Goal: Communication & Community: Answer question/provide support

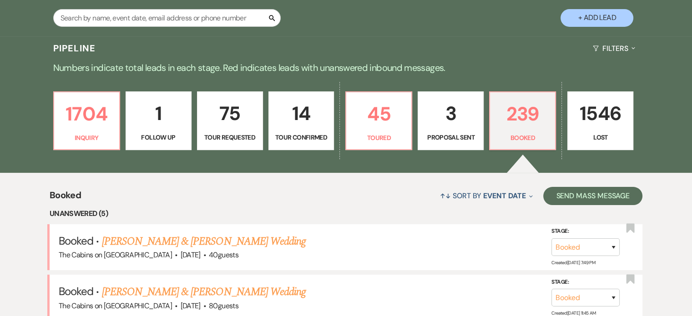
scroll to position [182, 0]
click at [121, 26] on input "text" at bounding box center [167, 18] width 228 height 18
type input "holder"
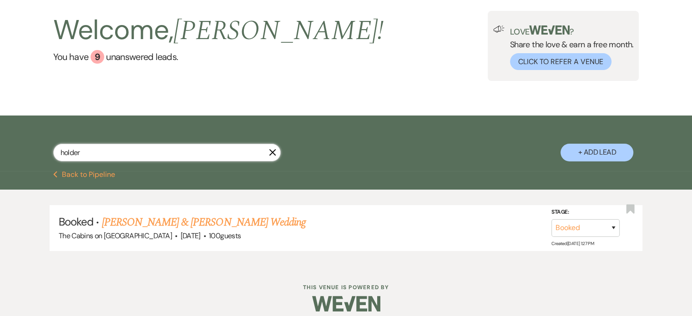
scroll to position [71, 0]
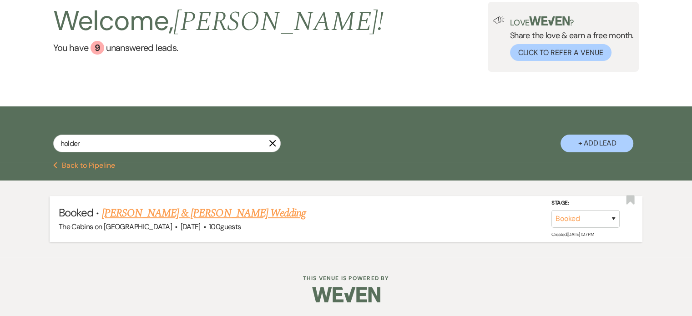
click at [157, 209] on link "[PERSON_NAME] & [PERSON_NAME] Wedding" at bounding box center [204, 213] width 204 height 16
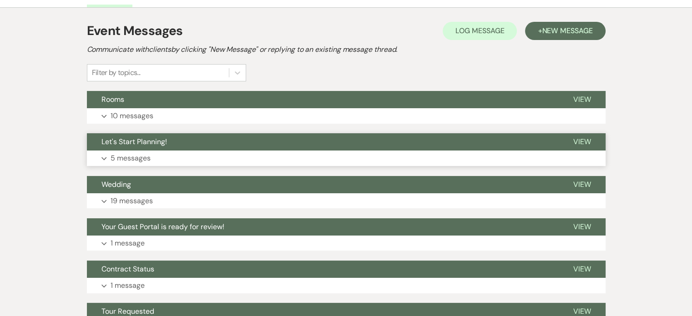
scroll to position [182, 0]
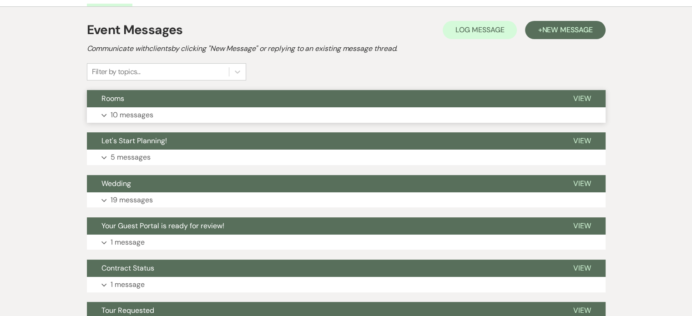
click at [153, 121] on p "10 messages" at bounding box center [132, 115] width 43 height 12
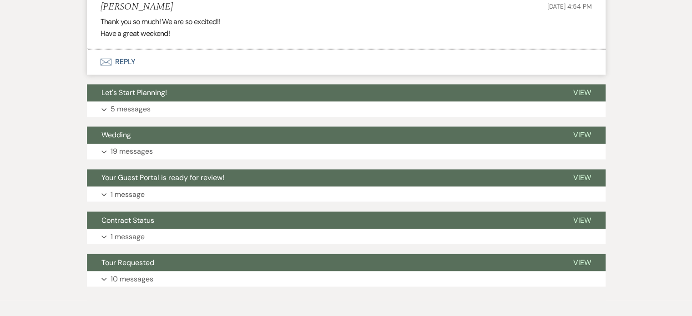
scroll to position [1548, 0]
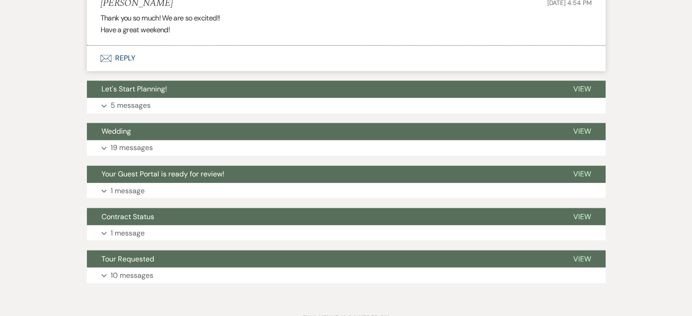
click at [160, 71] on button "Envelope Reply" at bounding box center [346, 58] width 519 height 25
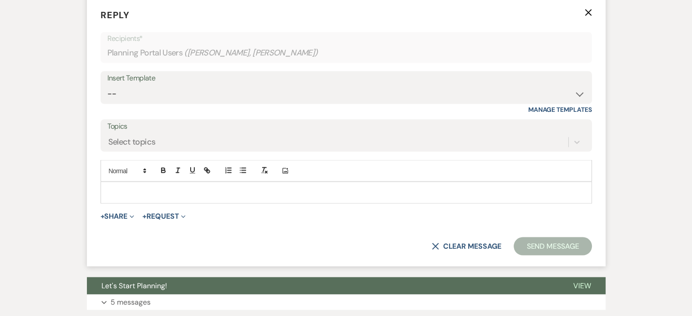
scroll to position [1699, 0]
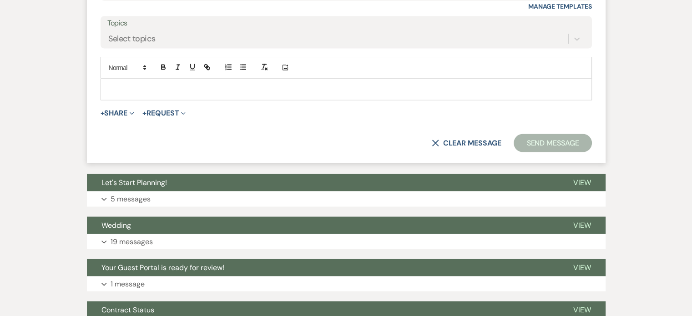
click at [153, 94] on p at bounding box center [346, 89] width 477 height 10
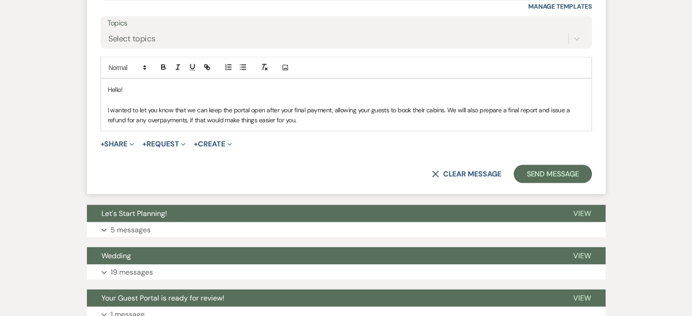
click at [399, 125] on p "I wanted to let you know that we can keep the portal open after your final paym…" at bounding box center [346, 115] width 477 height 20
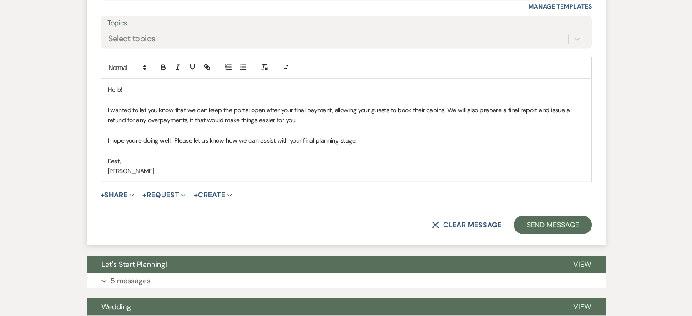
click at [200, 145] on p "I hope you're doing well. Please let us know how we can assist with your final …" at bounding box center [346, 140] width 477 height 10
click at [224, 182] on div "Hello! I wanted to let you know that we can keep the portal open after your fin…" at bounding box center [346, 130] width 491 height 103
click at [198, 145] on p "I hope you're doing well and the plans are coming along. Please let us know how…" at bounding box center [346, 140] width 477 height 10
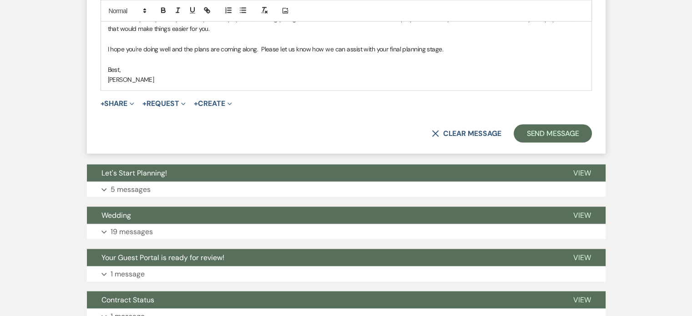
click at [324, 34] on p "We can keep the portal open after your final payment, allowing your guests to b…" at bounding box center [346, 24] width 477 height 20
click at [398, 34] on p "We can keep the portal open after your final payment, allowing your guests to b…" at bounding box center [346, 24] width 477 height 20
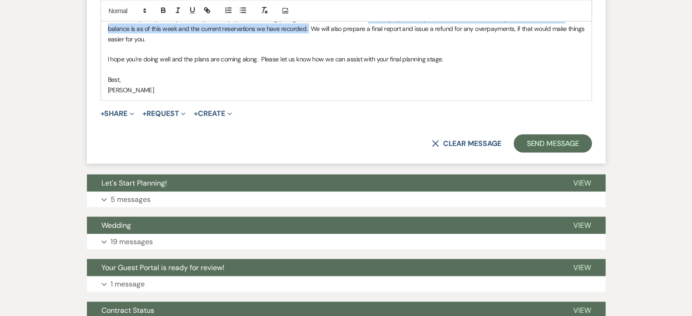
drag, startPoint x: 397, startPoint y: 156, endPoint x: 373, endPoint y: 168, distance: 26.9
click at [373, 44] on p "We can keep the portal open after your final payment, allowing your guests to b…" at bounding box center [346, 29] width 477 height 31
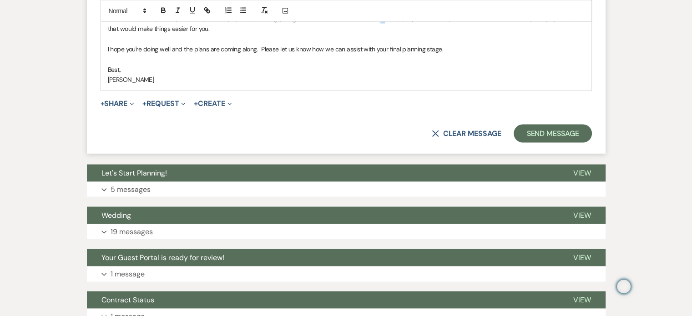
click at [412, 34] on p "We can keep the portal open after your final payment, allowing your guests to b…" at bounding box center [346, 24] width 477 height 20
drag, startPoint x: 420, startPoint y: 156, endPoint x: 430, endPoint y: 156, distance: 10.0
click at [430, 34] on p "We can keep the portal open after your final payment, allowing your guests to b…" at bounding box center [346, 24] width 477 height 20
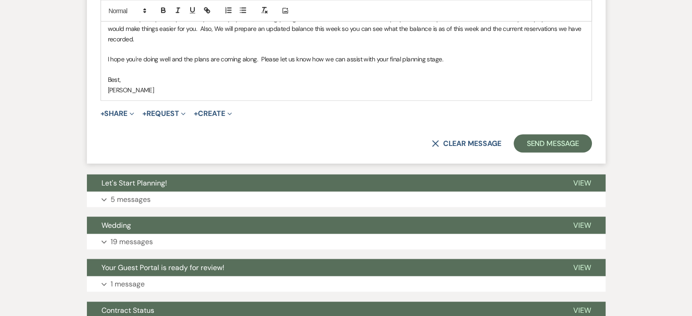
click at [308, 44] on p "We can keep the portal open after your final payment, allowing your guests to b…" at bounding box center [346, 29] width 477 height 31
click at [333, 44] on p "We can keep the portal open after your final payment, allowing your guests to b…" at bounding box center [346, 29] width 477 height 31
drag, startPoint x: 137, startPoint y: 198, endPoint x: 288, endPoint y: 199, distance: 151.1
click at [288, 101] on div "Hello! We can keep the portal open after your final payment, allowing your gues…" at bounding box center [346, 44] width 491 height 113
click at [138, 44] on p "We can keep the portal open after your final payment, allowing your guests to b…" at bounding box center [346, 29] width 477 height 31
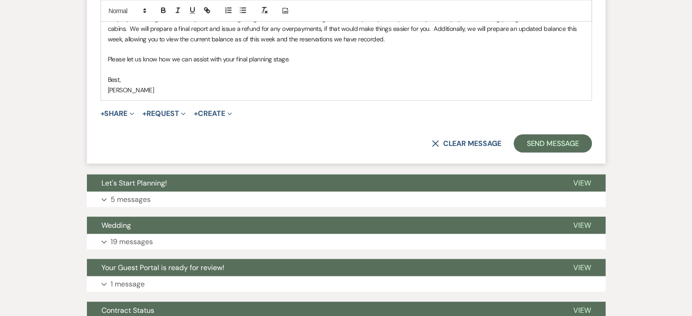
click at [210, 44] on p "I hope you're doing well and the plans are coming along. As for the cabin booki…" at bounding box center [346, 29] width 477 height 31
click at [272, 44] on p "I hope you're doing well and the plans are coming along. As for the cabin booki…" at bounding box center [346, 29] width 477 height 31
click at [311, 44] on p "I hope you're doing well and the plans are coming along. As for the cabin booki…" at bounding box center [346, 29] width 477 height 31
click at [338, 44] on p "I hope you're doing well and the plans are coming along. As for the cabin booki…" at bounding box center [346, 29] width 477 height 31
drag, startPoint x: 288, startPoint y: 177, endPoint x: 320, endPoint y: 178, distance: 32.3
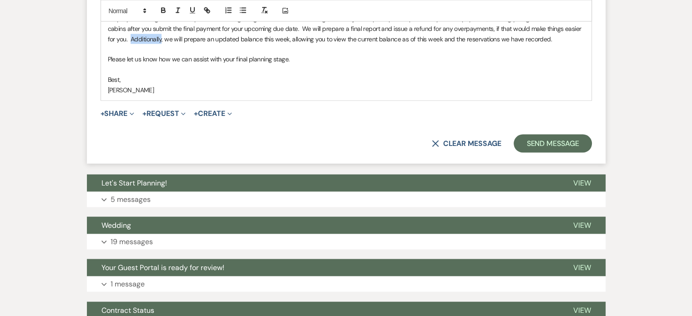
click at [320, 44] on p "I hope you're doing well and the plans are coming along. As for the cabin booki…" at bounding box center [346, 29] width 477 height 31
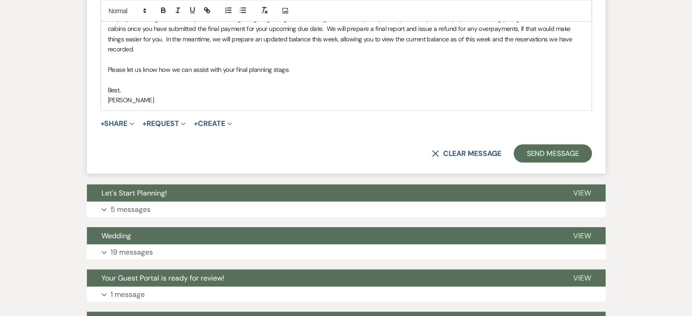
click at [211, 55] on p "I hope you're doing well and the plans are coming along. Regarding cabin bookin…" at bounding box center [346, 34] width 477 height 41
click at [313, 55] on p "I hope you're doing well and the plans are coming along. Regarding cabin bookin…" at bounding box center [346, 34] width 477 height 41
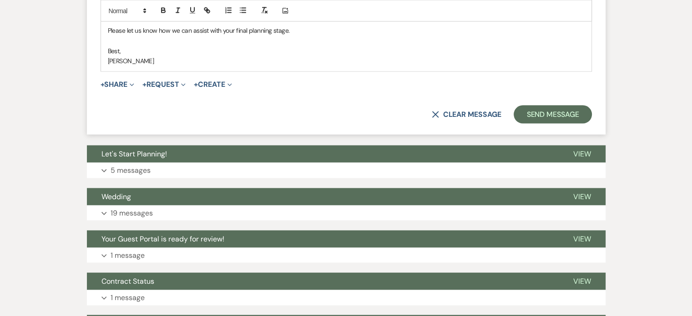
scroll to position [1836, 0]
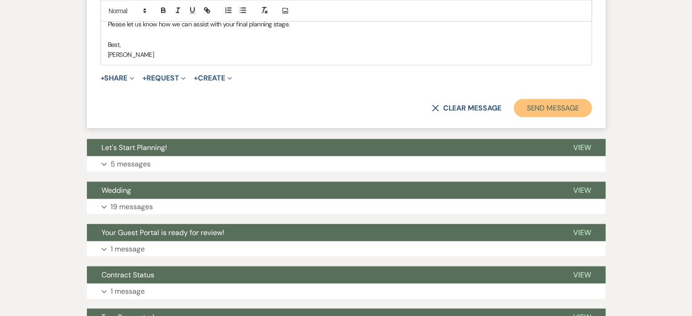
click at [514, 117] on button "Send Message" at bounding box center [553, 108] width 78 height 18
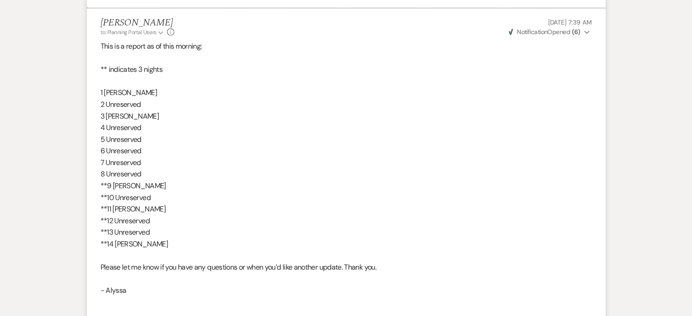
scroll to position [400, 0]
